Goal: Download file/media

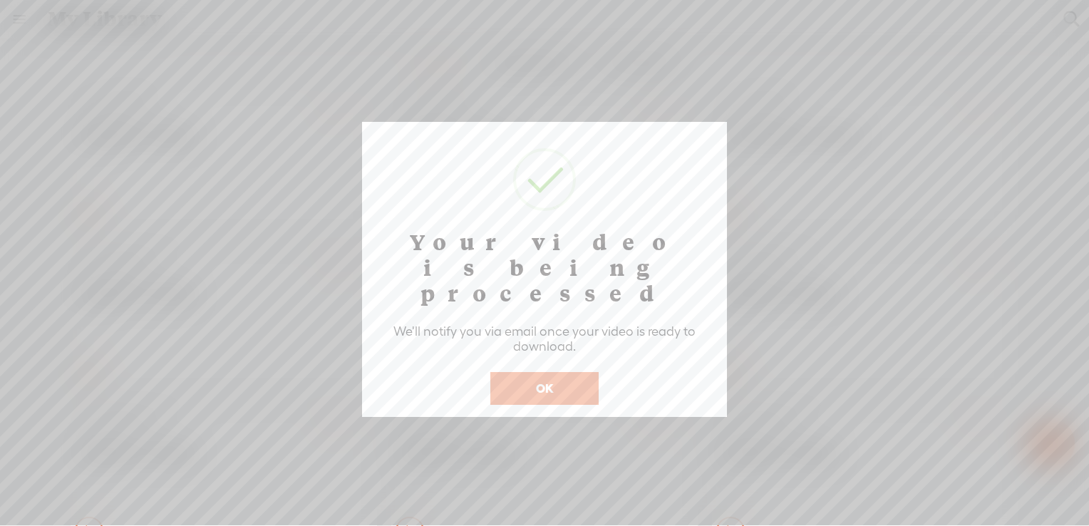
click at [560, 372] on button "OK" at bounding box center [544, 388] width 108 height 33
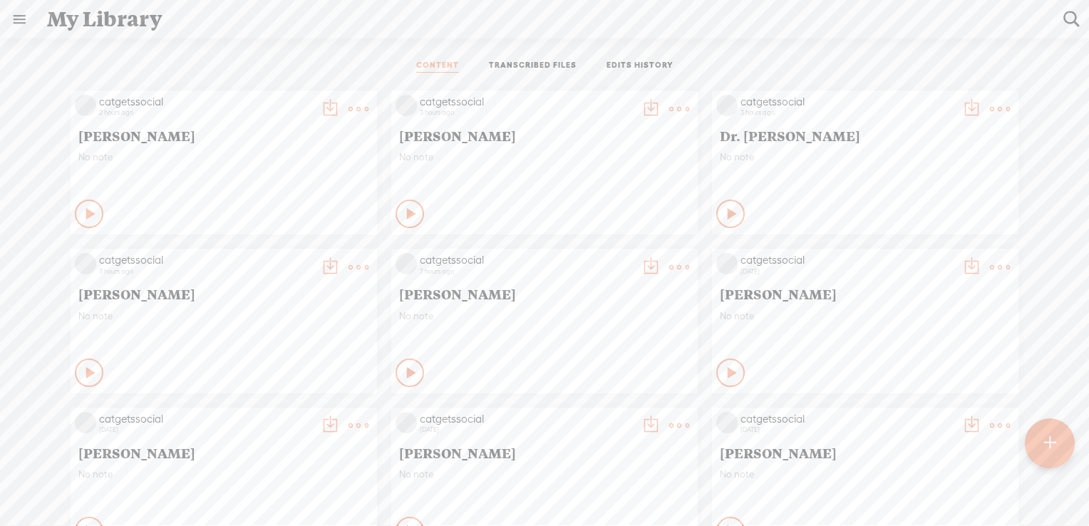
click at [349, 105] on t at bounding box center [359, 109] width 20 height 20
click at [349, 107] on t at bounding box center [359, 109] width 20 height 20
click at [293, 257] on link "Download as..." at bounding box center [280, 254] width 143 height 33
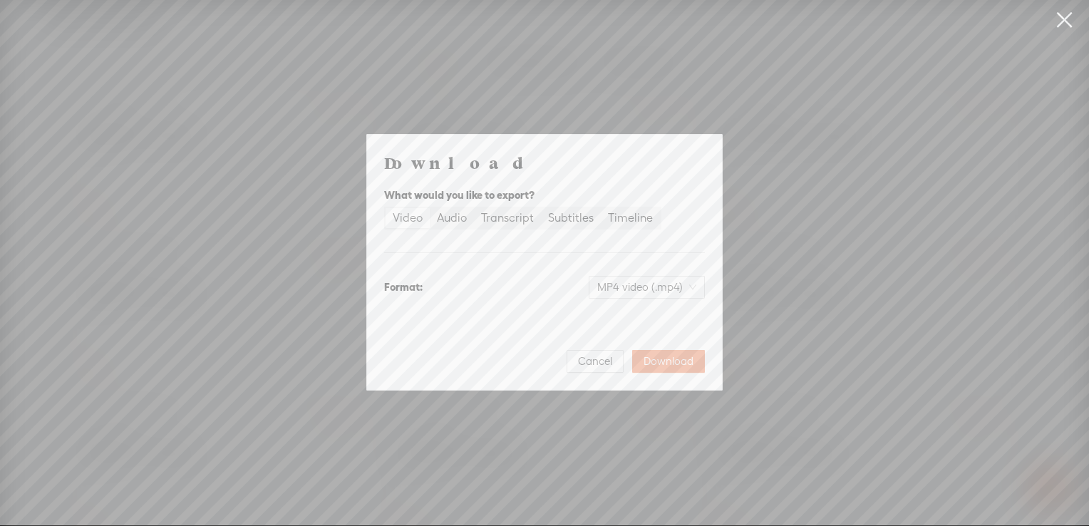
click at [407, 220] on div "Video" at bounding box center [408, 218] width 30 height 20
click at [386, 208] on input "Video" at bounding box center [386, 208] width 0 height 0
click at [662, 364] on span "Download" at bounding box center [669, 361] width 50 height 14
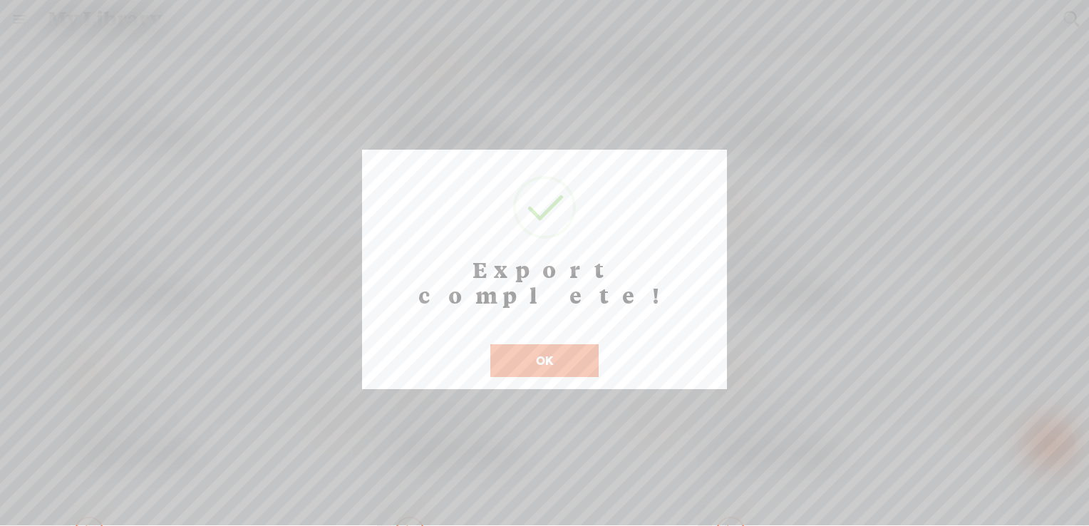
click at [570, 344] on button "OK" at bounding box center [544, 360] width 108 height 33
